Goal: Information Seeking & Learning: Find specific fact

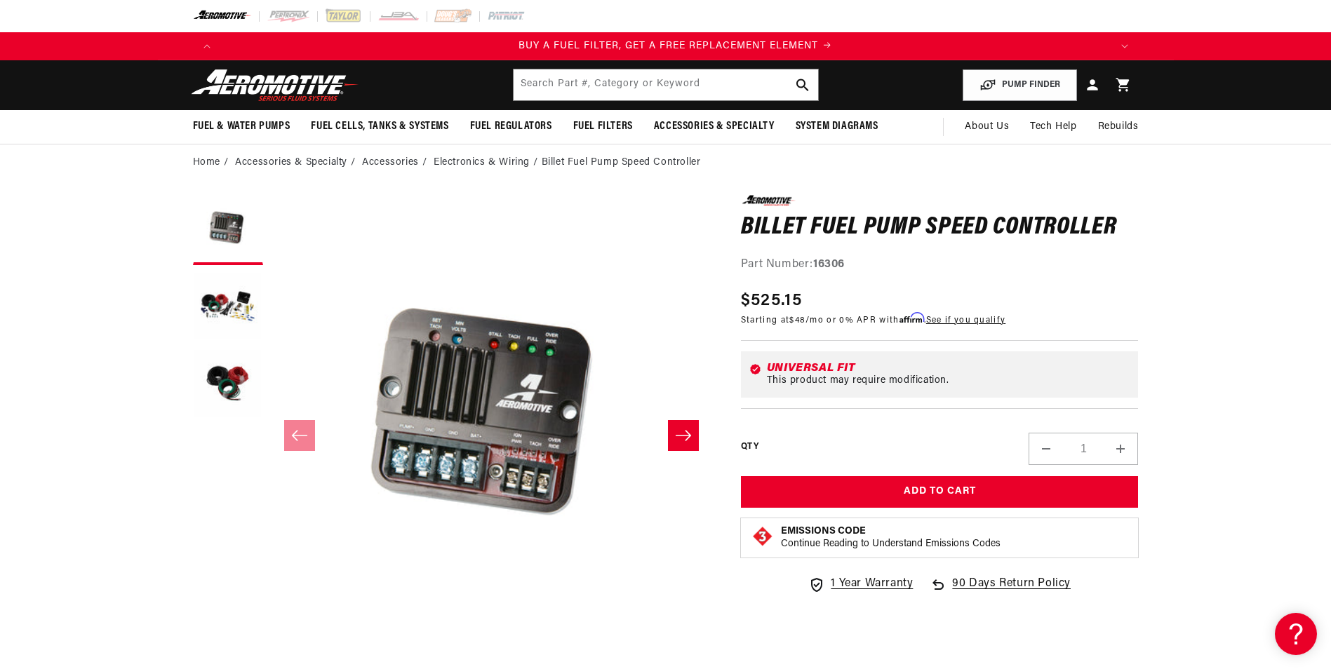
scroll to position [0, 889]
click at [852, 263] on div "Part Number: 16306" at bounding box center [940, 265] width 398 height 18
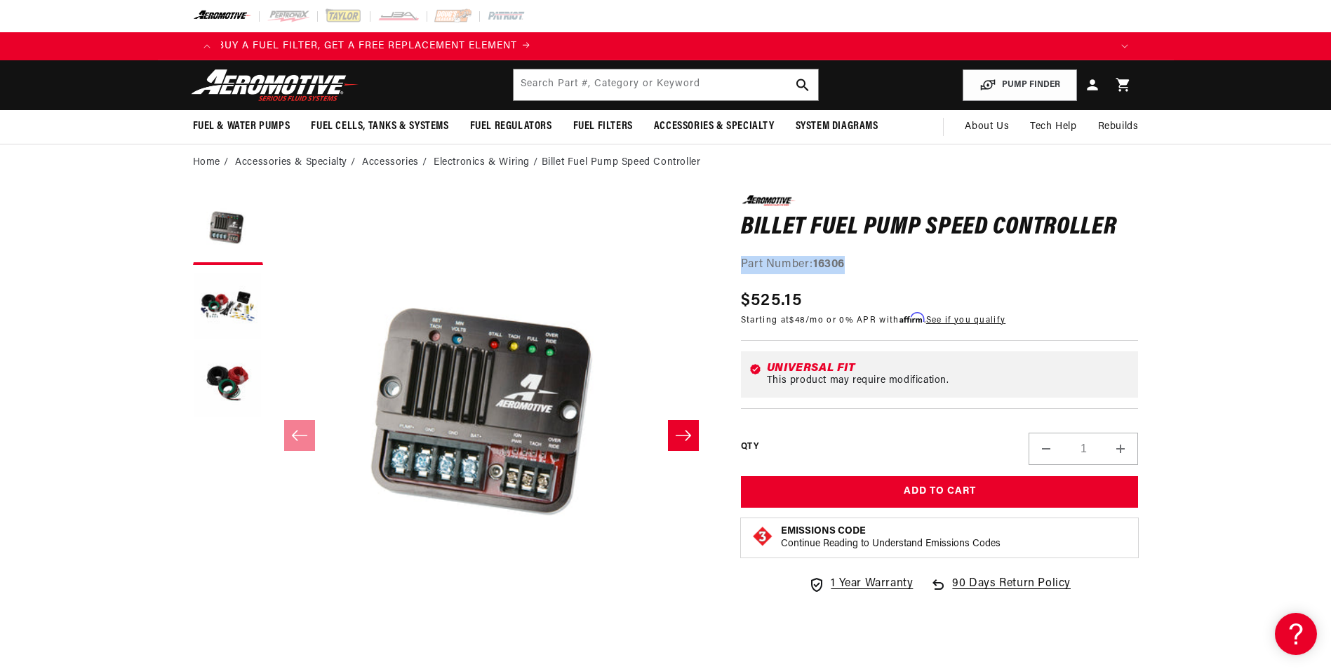
drag, startPoint x: 847, startPoint y: 263, endPoint x: 739, endPoint y: 268, distance: 108.1
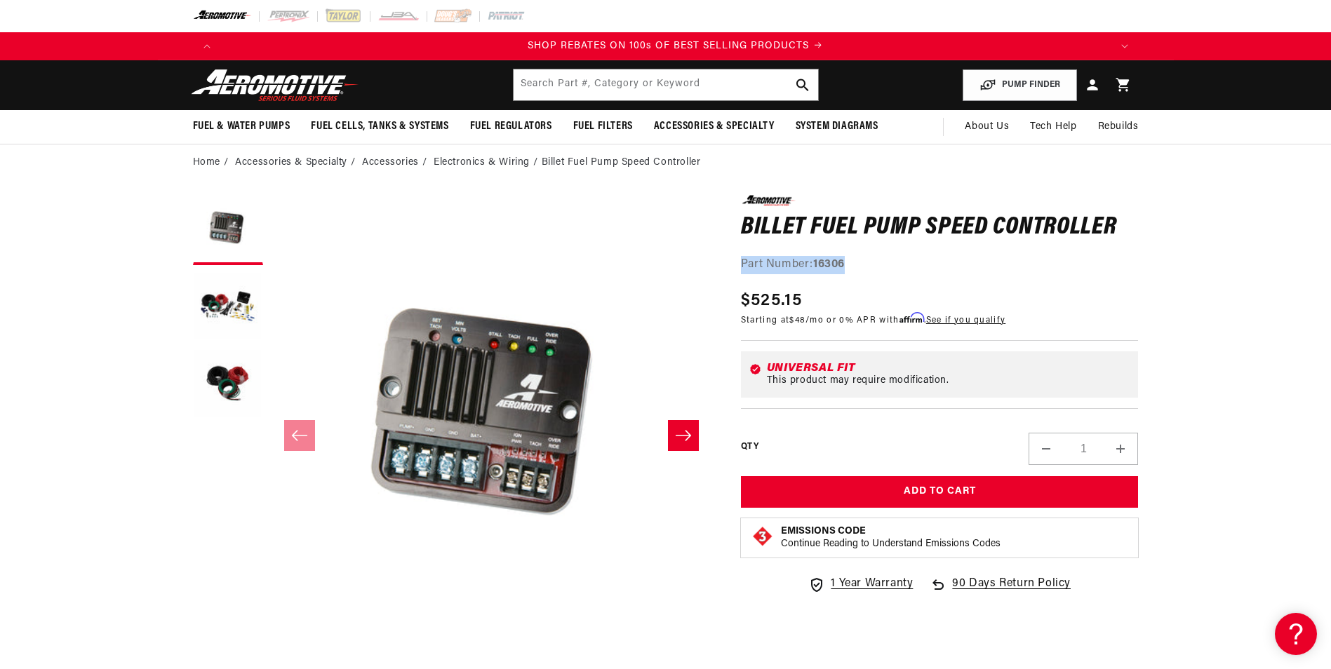
scroll to position [0, 1779]
copy div "Part Number: 16306"
click at [582, 82] on input "text" at bounding box center [665, 84] width 304 height 31
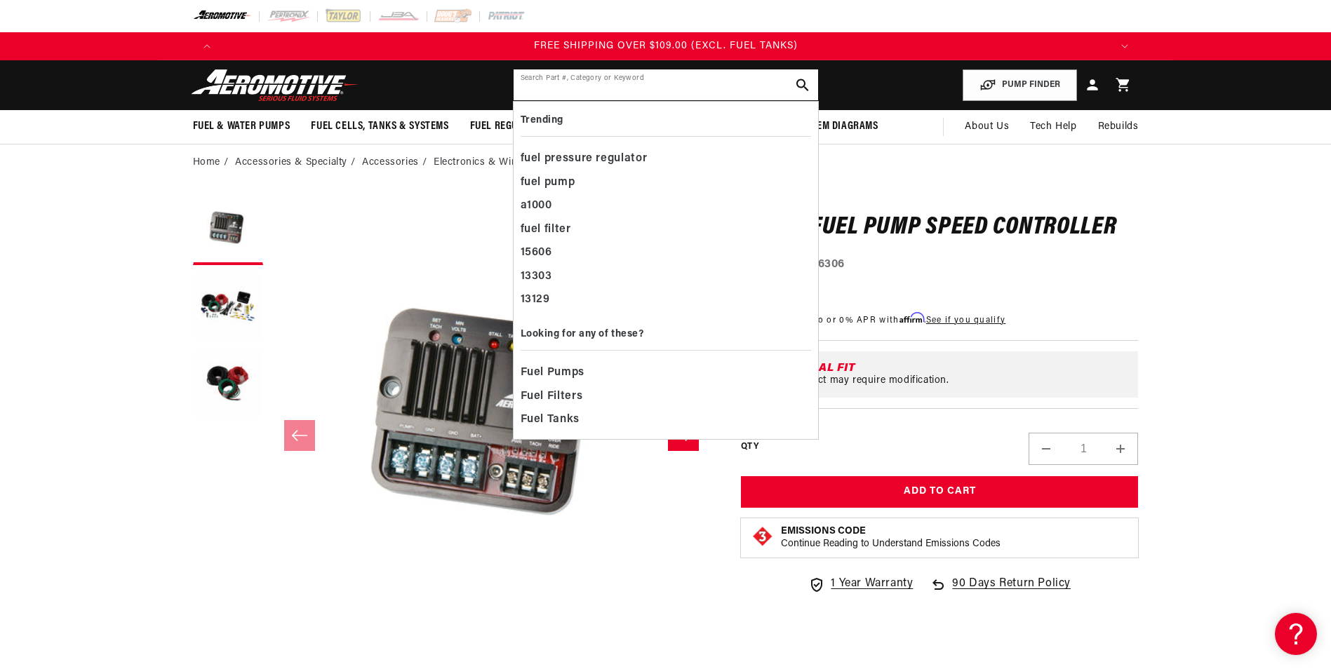
click at [582, 82] on input "text" at bounding box center [665, 84] width 304 height 31
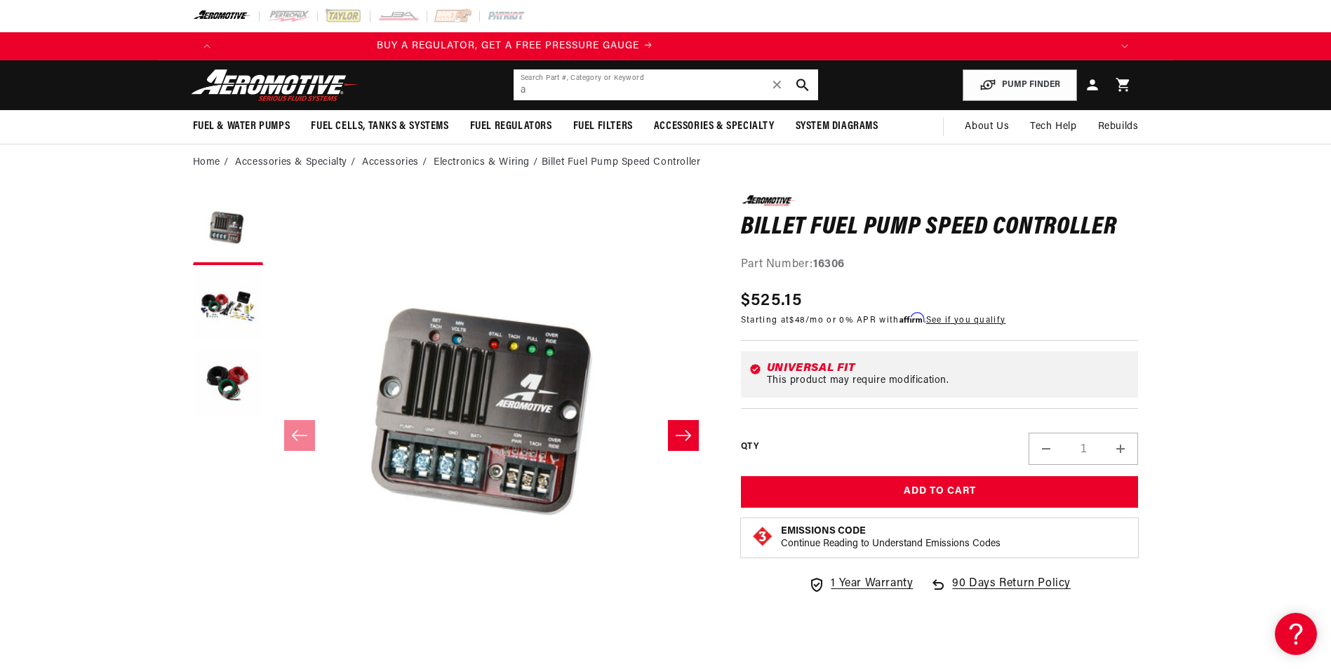
scroll to position [0, 0]
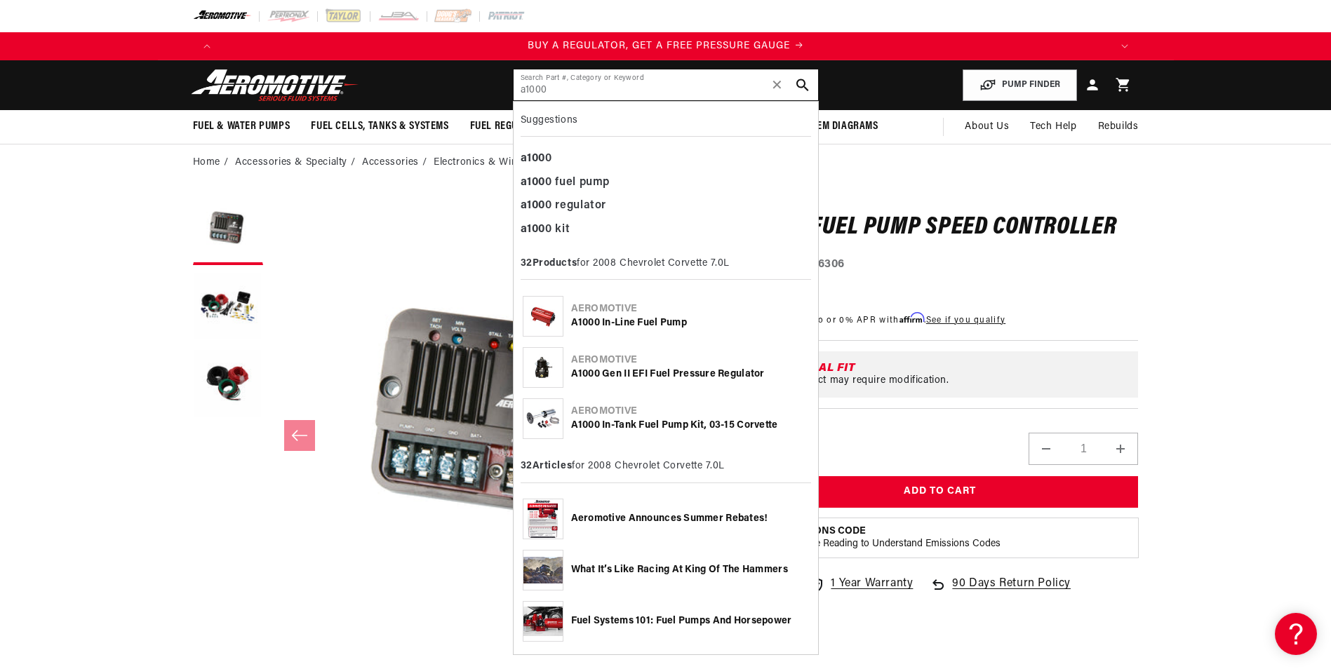
type input "a1000"
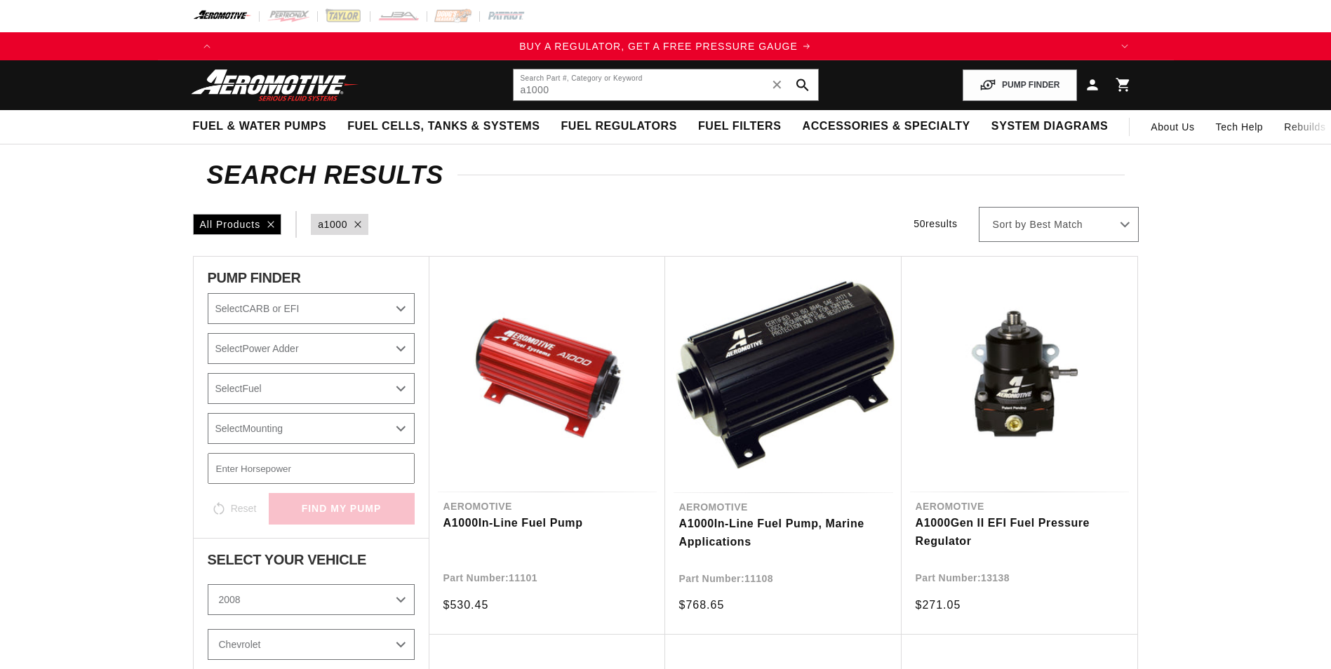
select select "2008"
select select "7.0L"
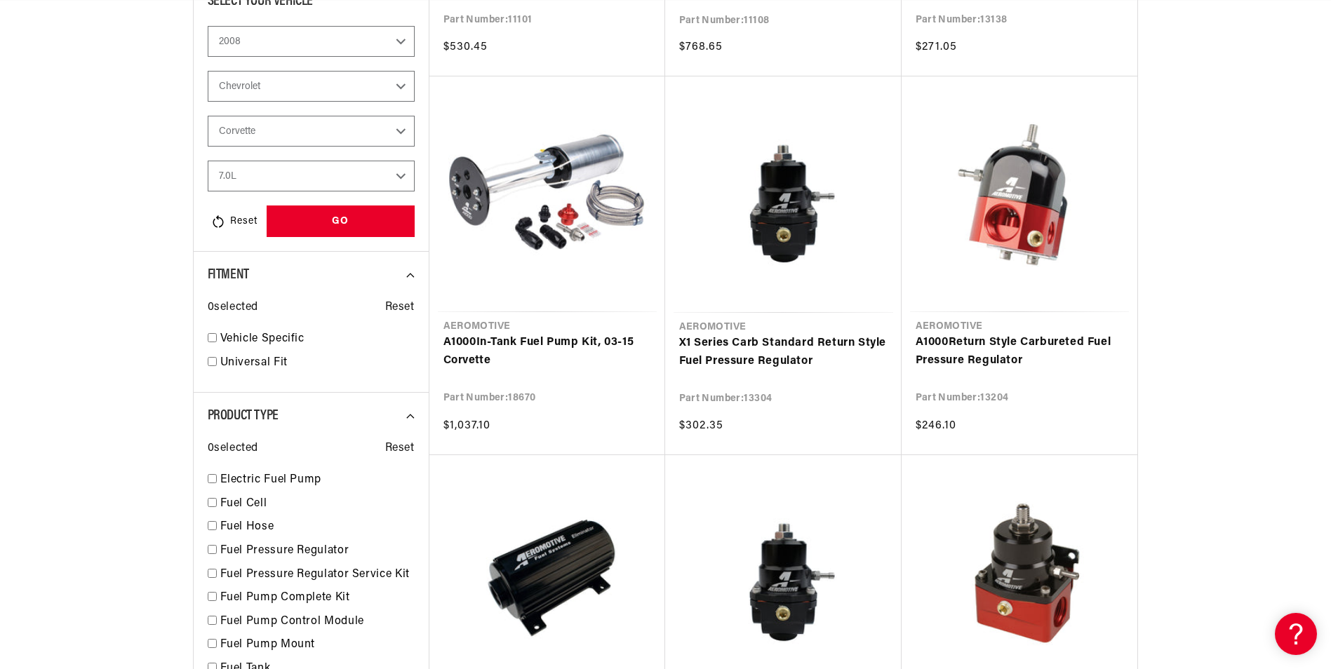
scroll to position [559, 0]
click at [526, 333] on link "A1000 In-Tank Fuel Pump Kit, 03-15 Corvette" at bounding box center [547, 351] width 208 height 36
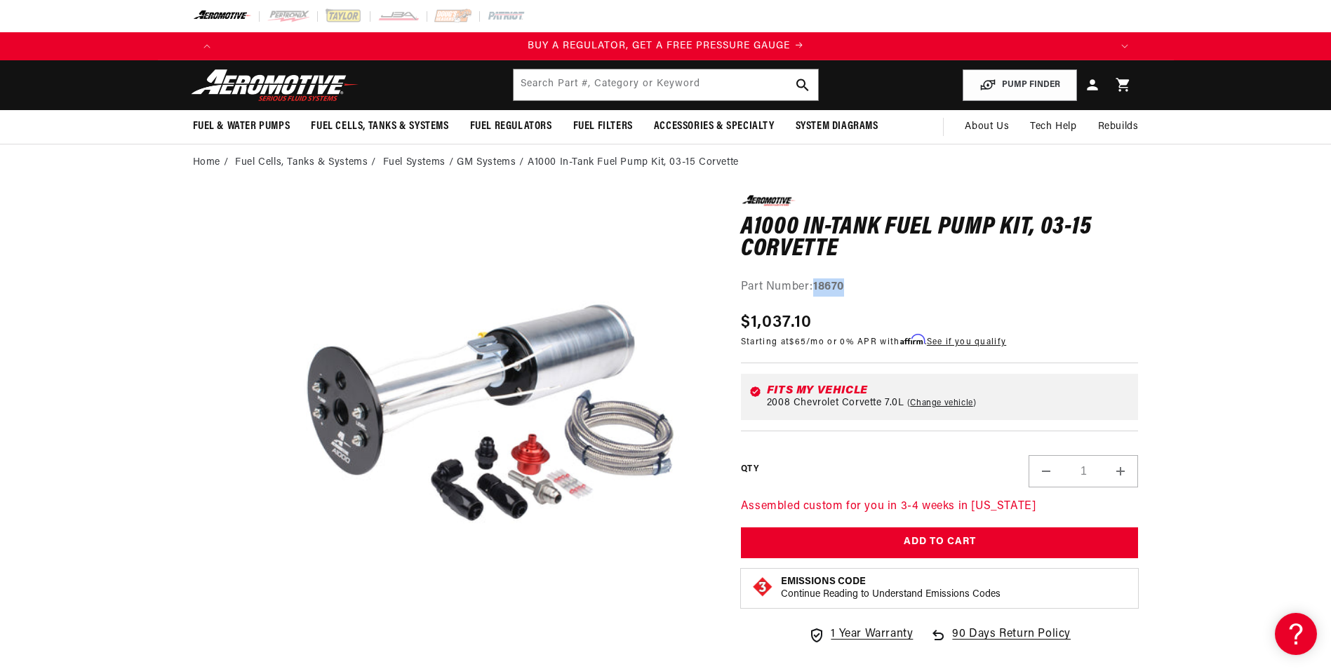
drag, startPoint x: 847, startPoint y: 288, endPoint x: 815, endPoint y: 288, distance: 32.3
click at [815, 288] on strong "18670" at bounding box center [828, 286] width 31 height 11
copy strong "18670"
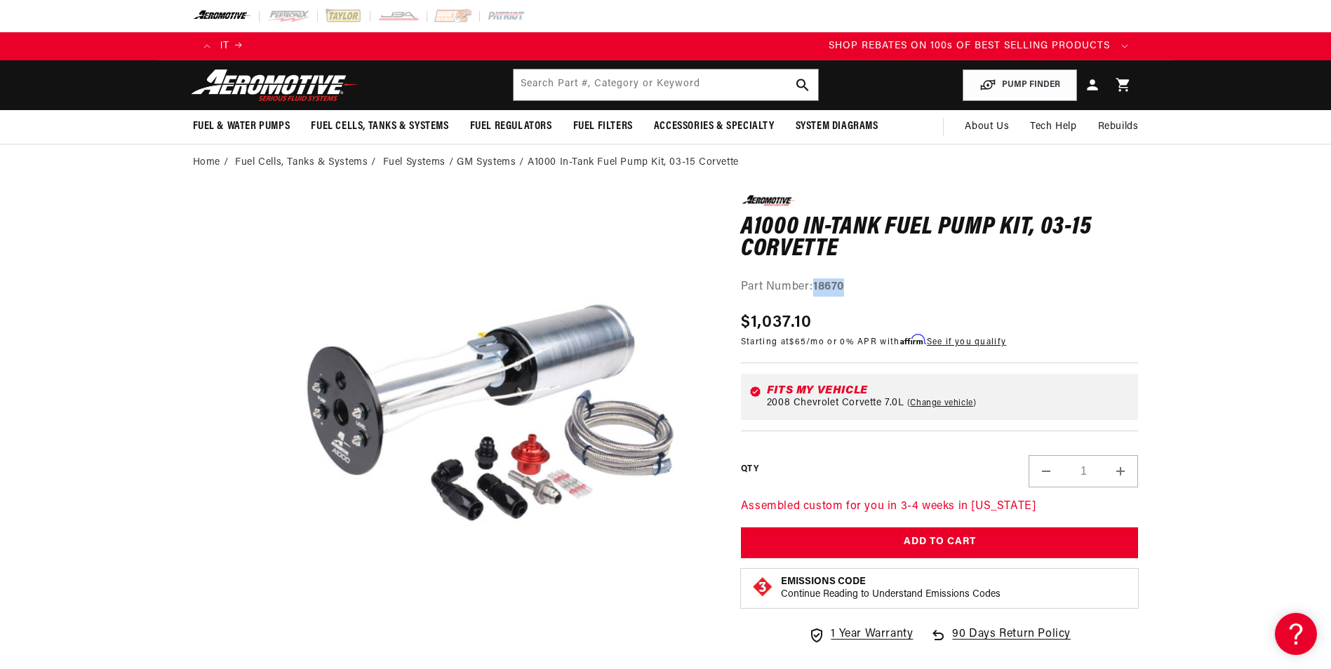
scroll to position [0, 1695]
